Goal: Task Accomplishment & Management: Use online tool/utility

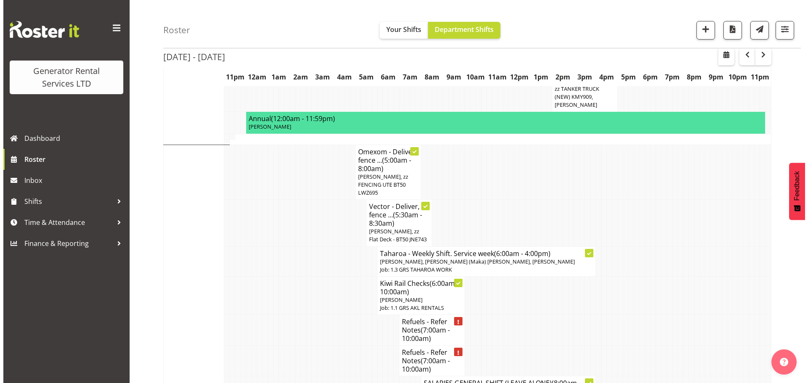
scroll to position [589, 0]
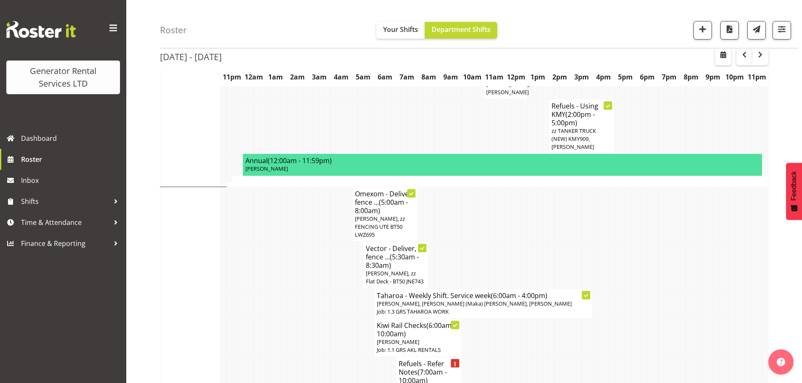
click at [385, 190] on h4 "Omexom - Deliver, fence ... (5:00am - 8:00am)" at bounding box center [385, 202] width 60 height 25
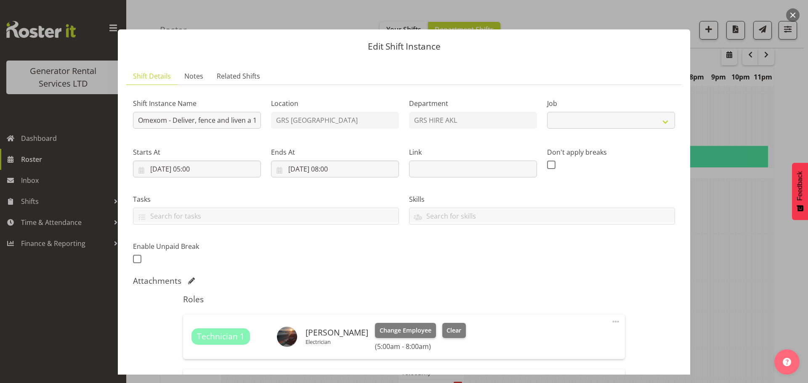
select select "7504"
drag, startPoint x: 203, startPoint y: 116, endPoint x: 265, endPoint y: 119, distance: 62.0
click at [268, 120] on div "Shift Instance Name Omexom - Deliver, fence and liven a 100kVA going to [GEOGRA…" at bounding box center [404, 179] width 552 height 184
click at [796, 17] on button "button" at bounding box center [792, 14] width 13 height 13
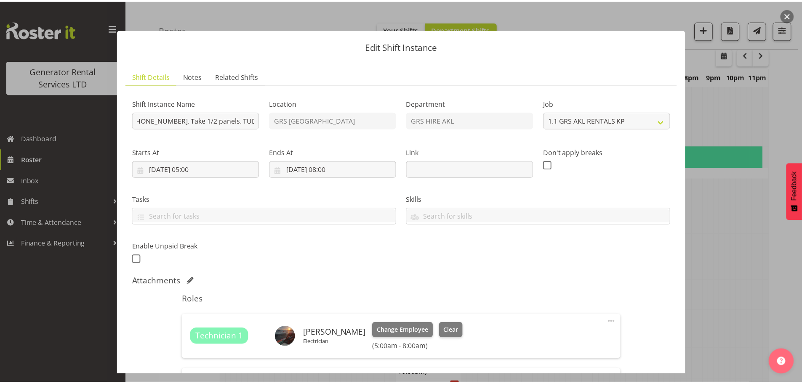
scroll to position [0, 0]
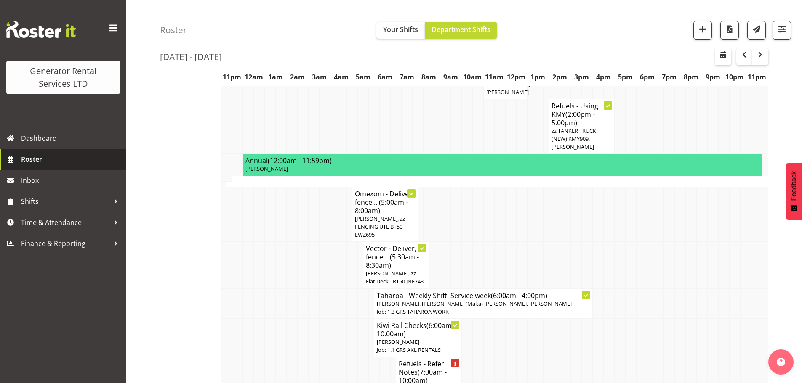
click at [64, 157] on span "Roster" at bounding box center [71, 159] width 101 height 13
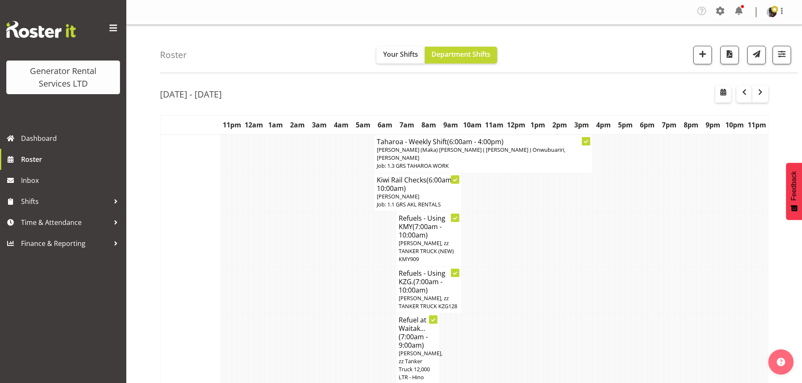
click at [327, 24] on div "Tasks Jobs Employees Profile Log Out" at bounding box center [463, 12] width 675 height 25
